Goal: Check status: Check status

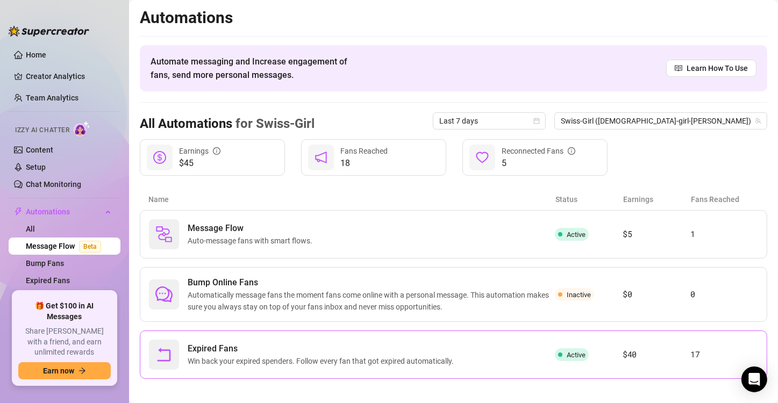
click at [379, 349] on span "Expired Fans" at bounding box center [323, 349] width 271 height 13
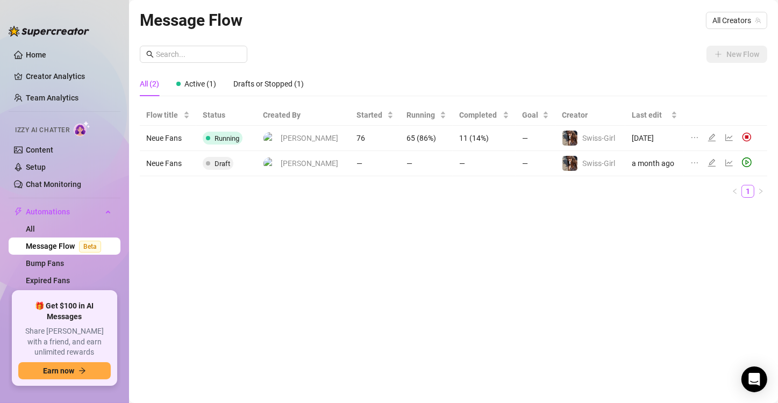
click at [301, 204] on div "Flow title Status Created By Started Running Completed Goal Creator Last edit N…" at bounding box center [454, 156] width 628 height 102
click at [404, 139] on td "65 (86%)" at bounding box center [426, 138] width 53 height 25
click at [726, 137] on icon "line-chart" at bounding box center [730, 137] width 8 height 7
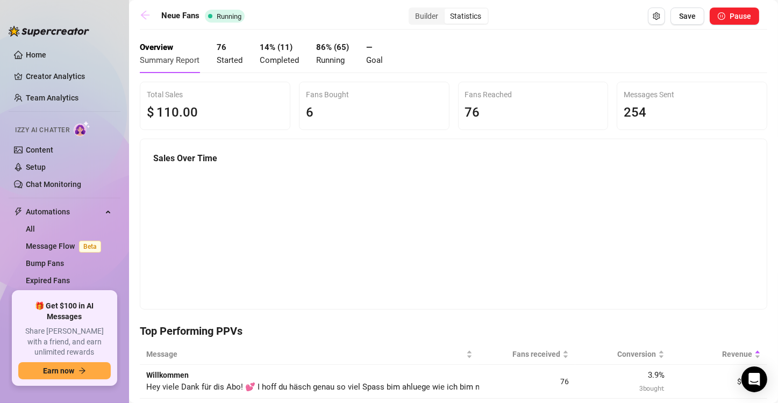
click at [145, 16] on icon "arrow-left" at bounding box center [145, 15] width 11 height 11
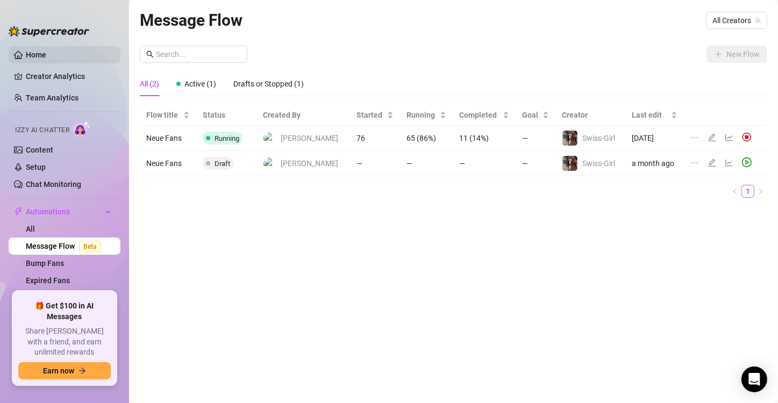
click at [40, 53] on link "Home" at bounding box center [36, 55] width 20 height 9
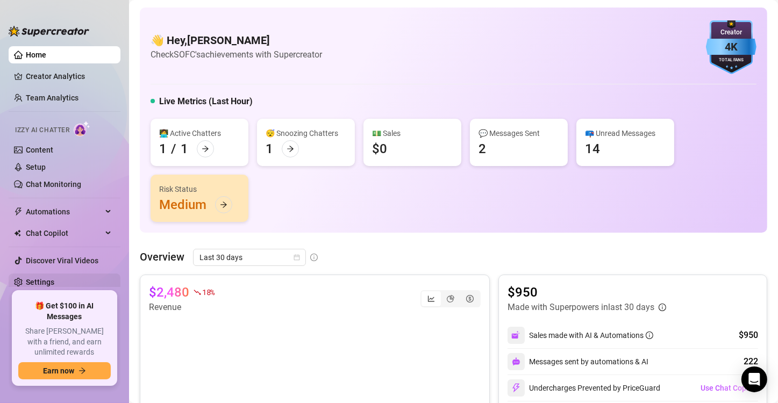
click at [30, 282] on link "Settings" at bounding box center [40, 282] width 29 height 9
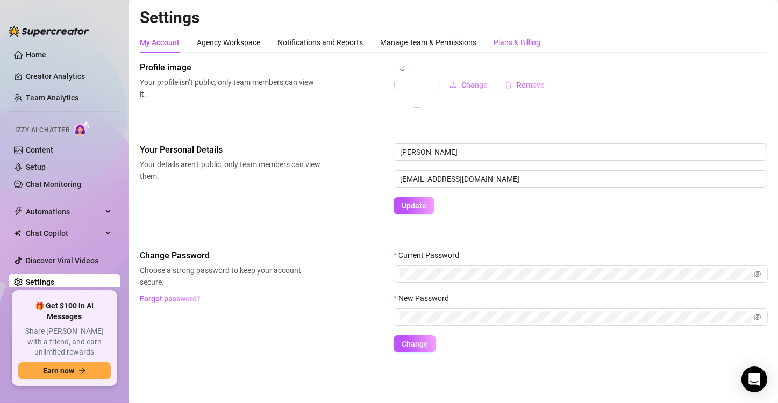
click at [528, 41] on div "Plans & Billing" at bounding box center [517, 43] width 47 height 12
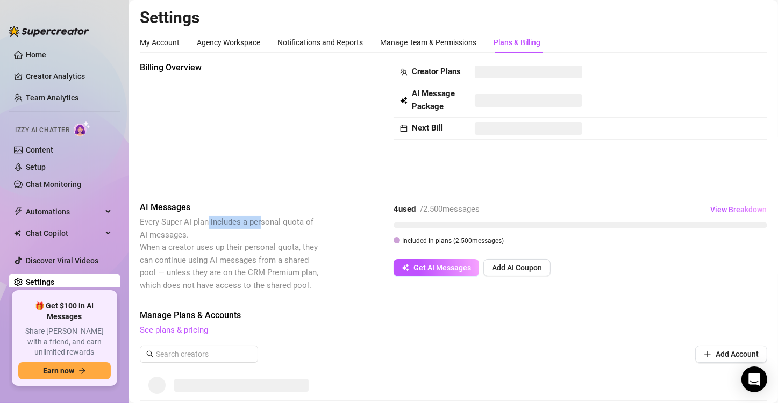
drag, startPoint x: 208, startPoint y: 222, endPoint x: 262, endPoint y: 225, distance: 54.5
click at [262, 225] on span "Every Super AI plan includes a personal quota of AI messages. When a creator us…" at bounding box center [229, 253] width 179 height 73
drag, startPoint x: 146, startPoint y: 237, endPoint x: 176, endPoint y: 240, distance: 30.3
click at [176, 240] on span "Every Super AI plan includes a personal quota of AI messages. When a creator us…" at bounding box center [230, 254] width 181 height 76
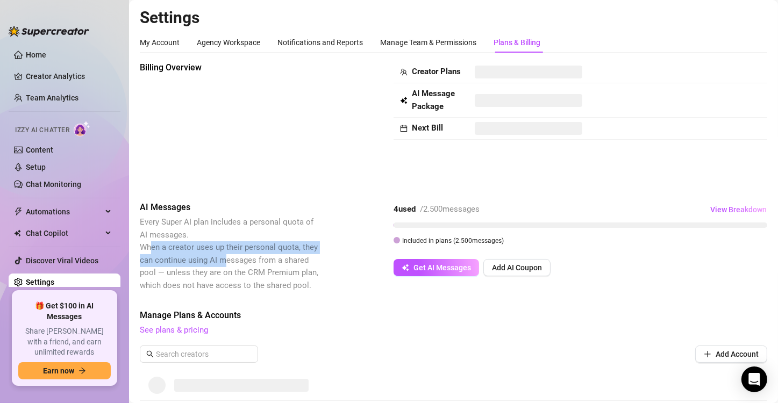
drag, startPoint x: 152, startPoint y: 253, endPoint x: 224, endPoint y: 257, distance: 72.2
click at [224, 257] on span "Every Super AI plan includes a personal quota of AI messages. When a creator us…" at bounding box center [230, 254] width 181 height 76
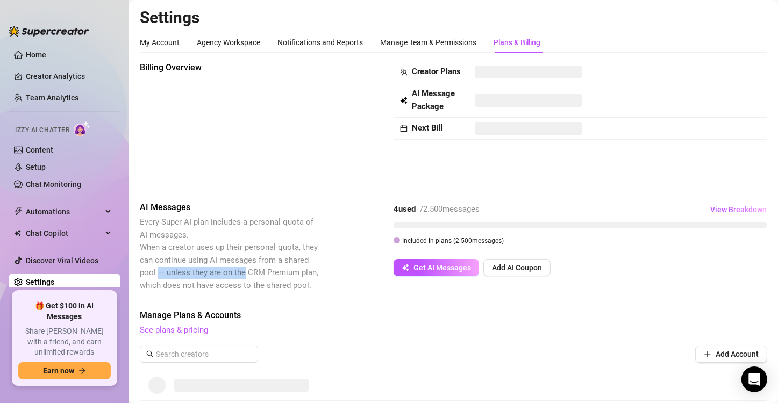
drag, startPoint x: 158, startPoint y: 277, endPoint x: 247, endPoint y: 272, distance: 88.9
click at [247, 272] on span "Every Super AI plan includes a personal quota of AI messages. When a creator us…" at bounding box center [229, 253] width 179 height 73
drag, startPoint x: 157, startPoint y: 283, endPoint x: 196, endPoint y: 290, distance: 39.5
click at [196, 290] on span "Every Super AI plan includes a personal quota of AI messages. When a creator us…" at bounding box center [230, 254] width 181 height 76
drag, startPoint x: 230, startPoint y: 287, endPoint x: 278, endPoint y: 285, distance: 47.4
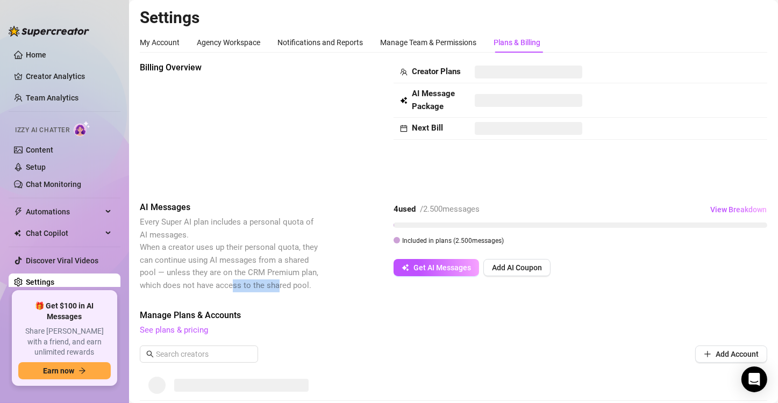
click at [278, 285] on span "Every Super AI plan includes a personal quota of AI messages. When a creator us…" at bounding box center [229, 253] width 179 height 73
click at [656, 273] on div "Get AI Messages Add AI Coupon" at bounding box center [581, 267] width 374 height 17
drag, startPoint x: 409, startPoint y: 243, endPoint x: 445, endPoint y: 242, distance: 35.5
click at [445, 242] on span "Included in plans ( 2.500 messages)" at bounding box center [453, 241] width 102 height 8
drag, startPoint x: 460, startPoint y: 243, endPoint x: 498, endPoint y: 241, distance: 37.7
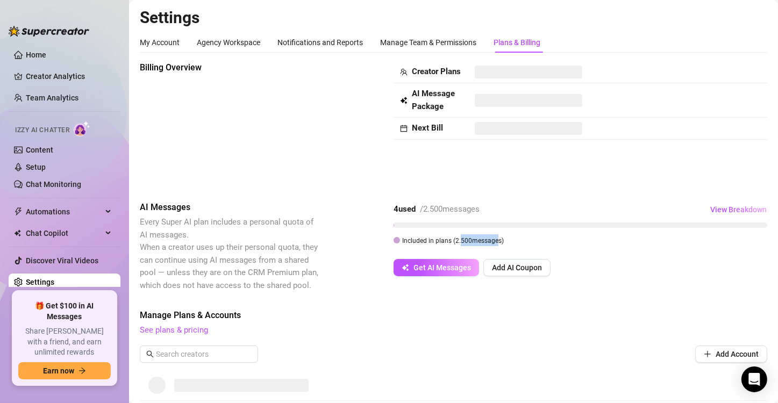
click at [498, 241] on span "Included in plans ( 2.500 messages)" at bounding box center [453, 241] width 102 height 8
click at [30, 51] on link "Home" at bounding box center [36, 55] width 20 height 9
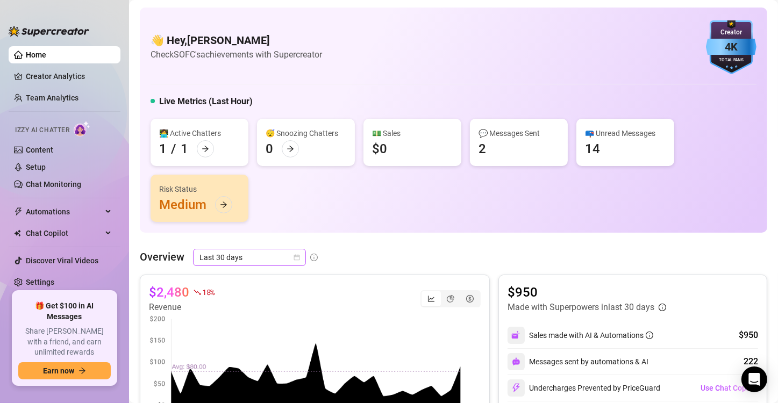
click at [295, 257] on icon "calendar" at bounding box center [297, 257] width 6 height 6
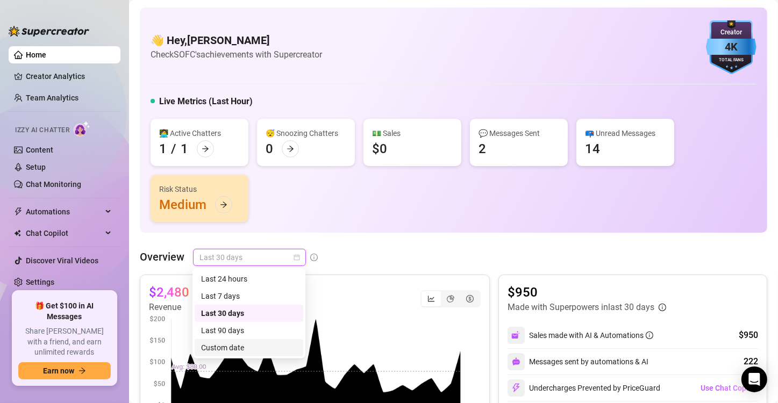
click at [228, 346] on div "Custom date" at bounding box center [249, 348] width 96 height 12
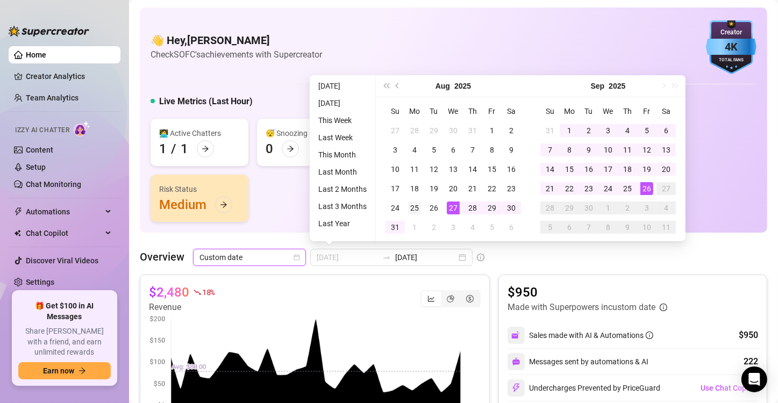
type input "2025-08-25"
click at [410, 207] on div "25" at bounding box center [414, 208] width 13 height 13
type input "2025-09-24"
click at [602, 188] on div "24" at bounding box center [608, 188] width 13 height 13
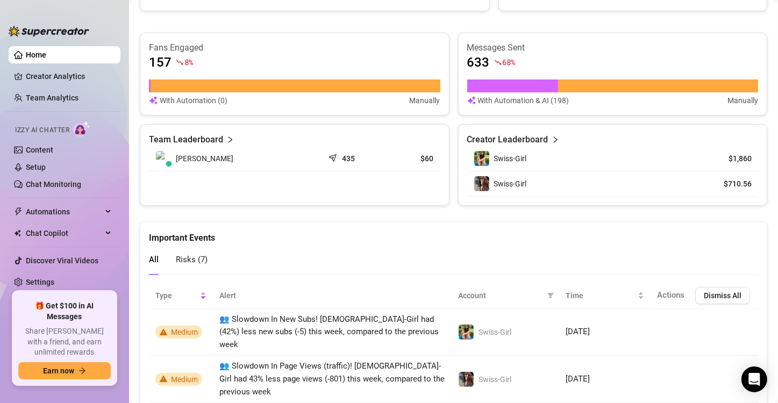
scroll to position [424, 0]
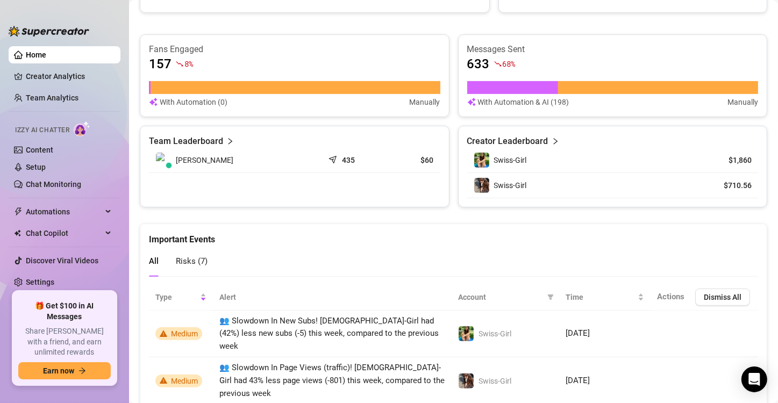
click at [187, 259] on span "Risks ( 7 )" at bounding box center [192, 262] width 32 height 10
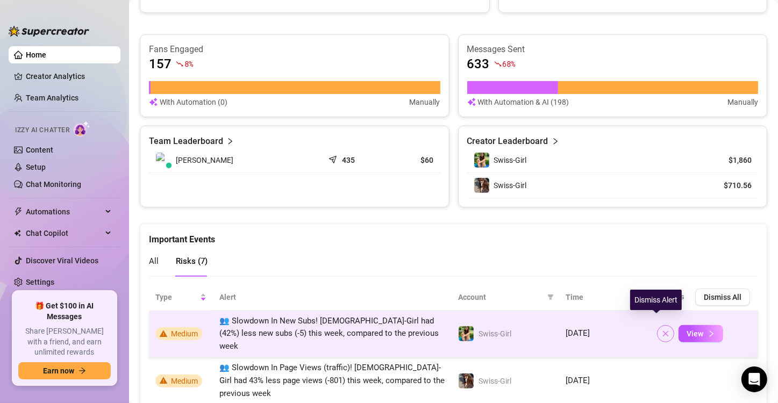
click at [662, 330] on icon "close" at bounding box center [666, 334] width 8 height 8
click at [663, 331] on icon "close" at bounding box center [666, 334] width 6 height 6
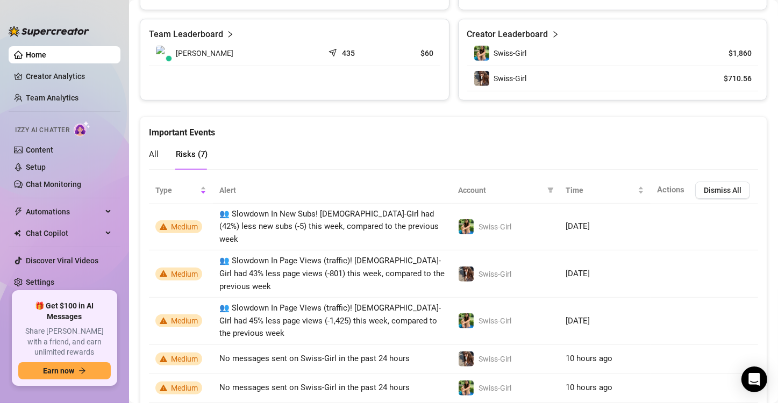
scroll to position [615, 0]
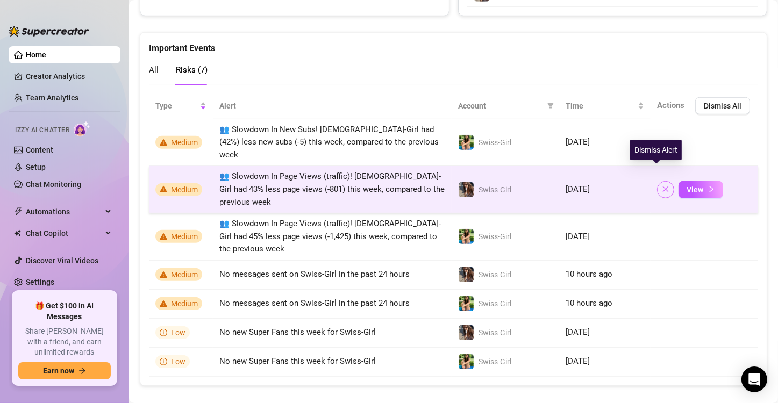
click at [662, 186] on icon "close" at bounding box center [666, 190] width 8 height 8
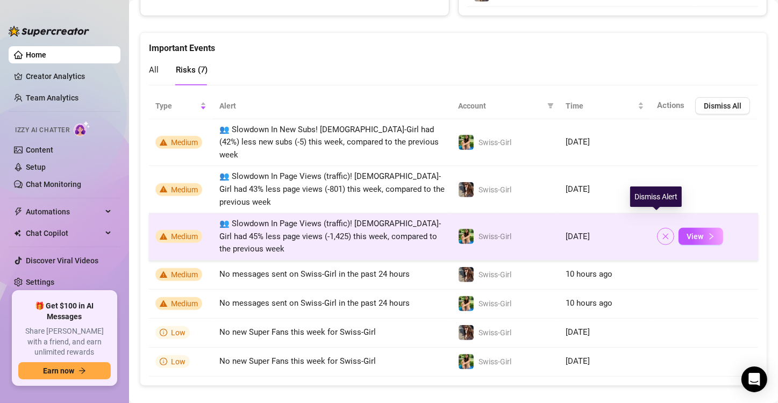
click at [660, 228] on button "button" at bounding box center [665, 236] width 17 height 17
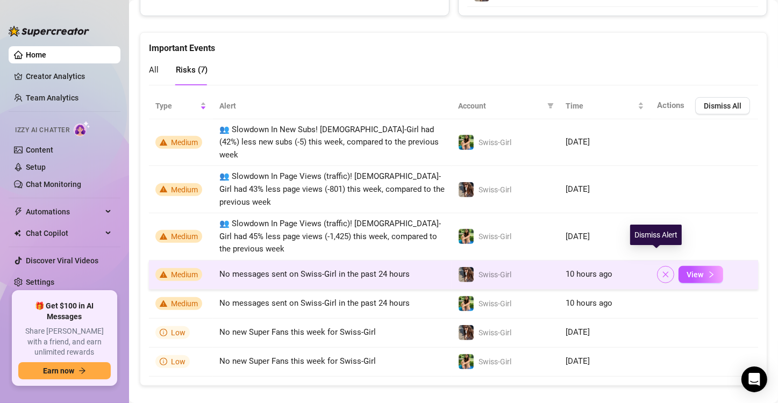
click at [663, 272] on icon "close" at bounding box center [666, 275] width 6 height 6
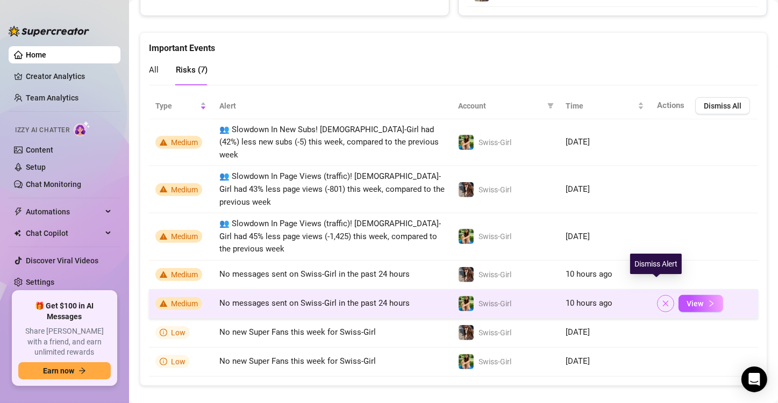
click at [662, 300] on icon "close" at bounding box center [666, 304] width 8 height 8
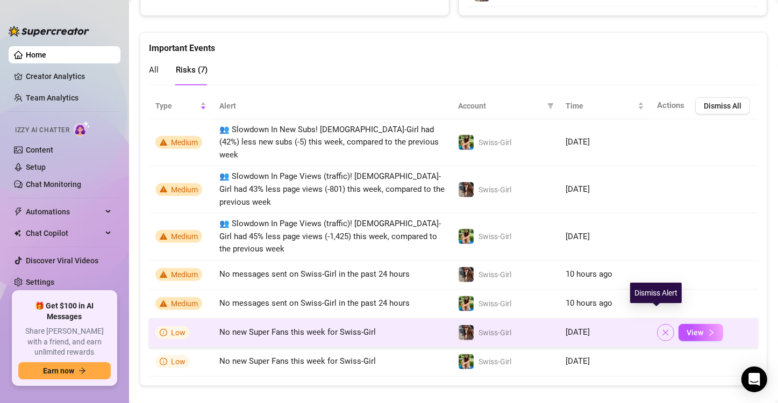
click at [658, 324] on button "button" at bounding box center [665, 332] width 17 height 17
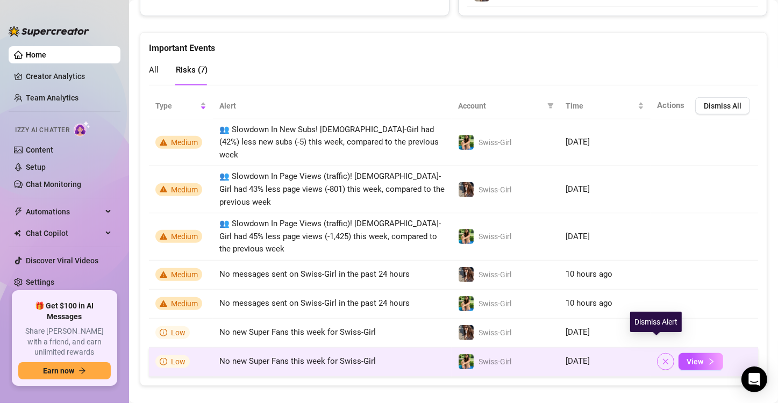
click at [662, 358] on icon "close" at bounding box center [666, 362] width 8 height 8
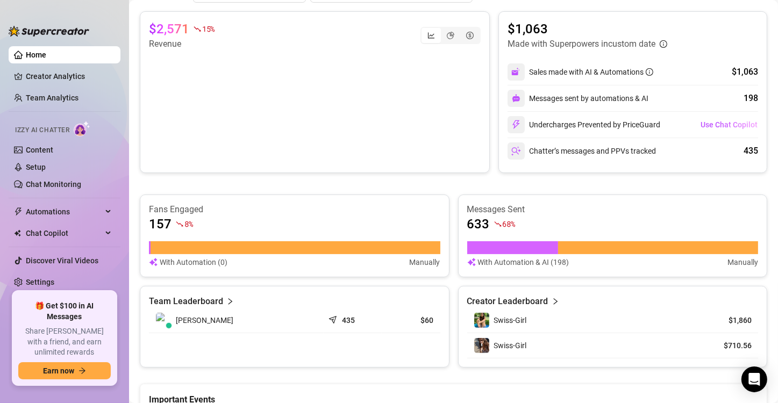
scroll to position [0, 0]
